Goal: Transaction & Acquisition: Purchase product/service

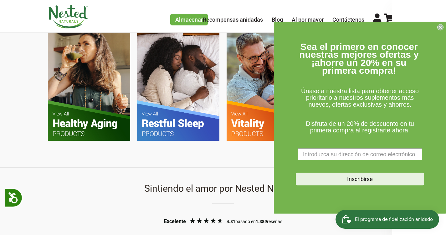
scroll to position [282, 0]
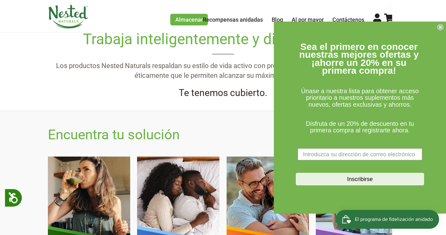
click at [442, 30] on form "Sea el primero en conocer nuestras mejores ofertas y ¡ahorre un 20% en su prime…" at bounding box center [360, 117] width 172 height 192
click at [442, 26] on circle "Cerrar diálogo" at bounding box center [441, 27] width 6 height 6
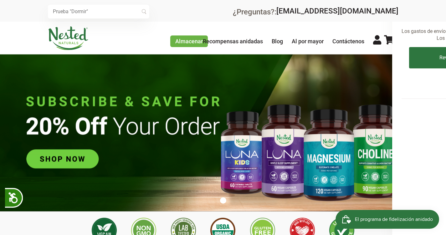
scroll to position [0, 0]
click at [62, 154] on img at bounding box center [223, 132] width 446 height 157
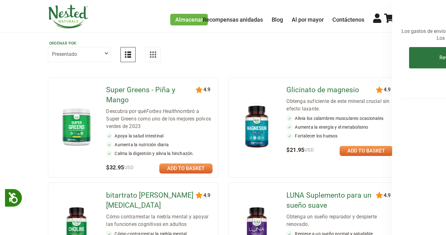
click at [193, 168] on link at bounding box center [185, 168] width 53 height 10
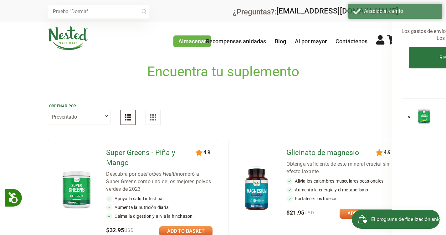
click at [391, 41] on icon at bounding box center [392, 39] width 11 height 9
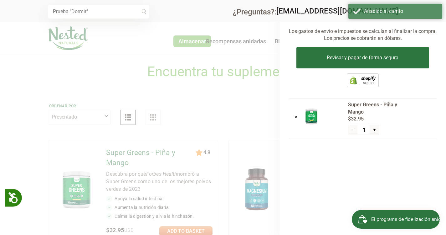
click at [371, 134] on button "+" at bounding box center [374, 129] width 9 height 9
click at [373, 133] on button "+" at bounding box center [374, 129] width 9 height 9
click at [372, 133] on button "+" at bounding box center [374, 129] width 9 height 9
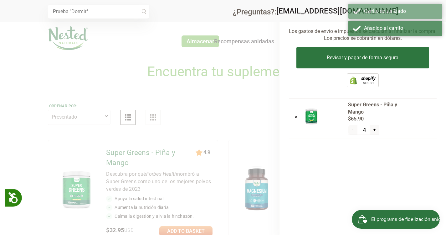
click at [372, 133] on button "+" at bounding box center [374, 129] width 9 height 9
type input "6"
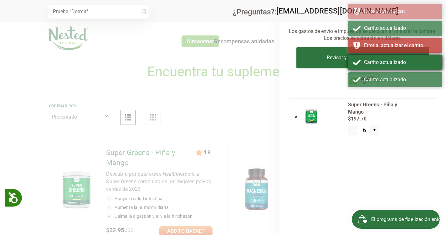
click at [358, 65] on div "Carrito actualizado" at bounding box center [396, 62] width 94 height 15
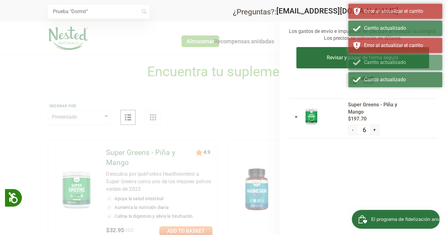
click at [291, 50] on form "Revisar y pagar de forma segura" at bounding box center [363, 60] width 148 height 26
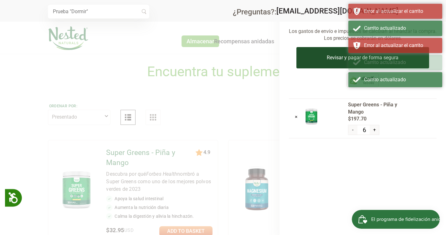
click at [311, 56] on button "Revisar y pagar de forma segura" at bounding box center [363, 57] width 133 height 21
